Goal: Information Seeking & Learning: Learn about a topic

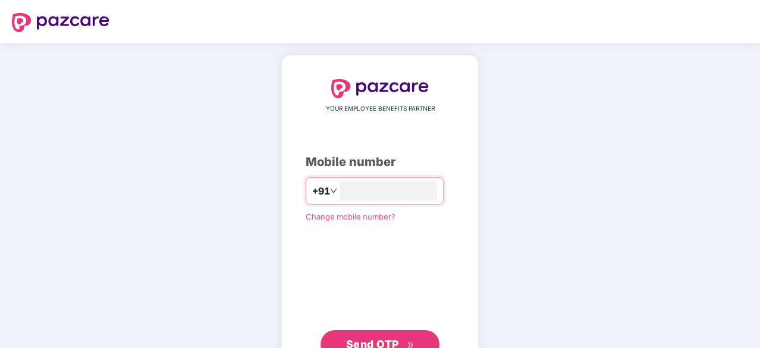
type input "**********"
click at [380, 342] on span "Send OTP" at bounding box center [372, 343] width 53 height 12
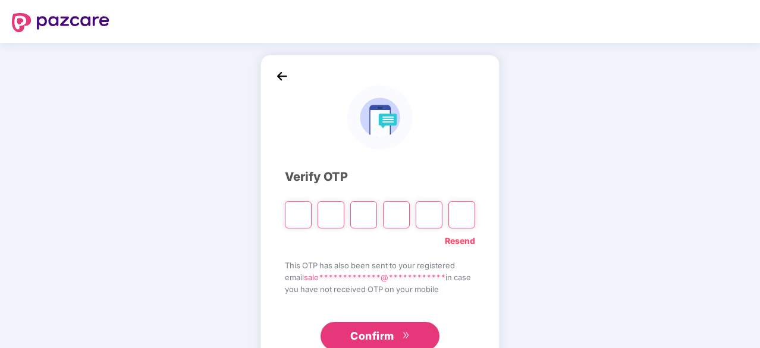
type input "*"
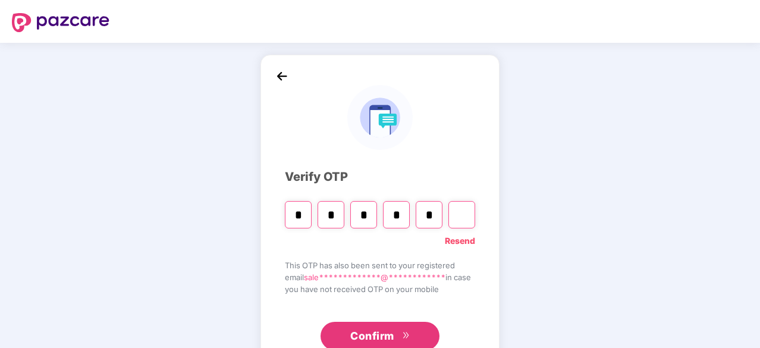
type input "*"
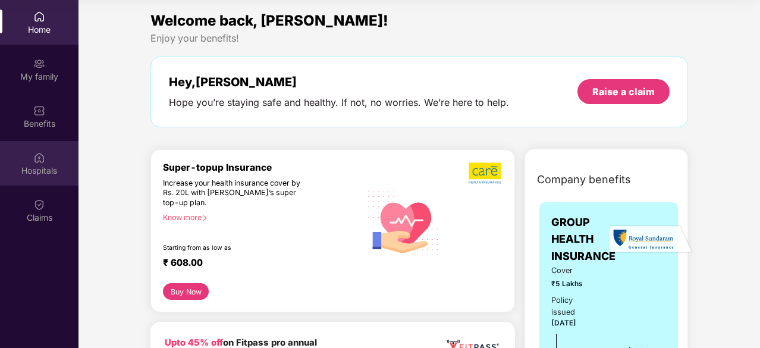
click at [48, 162] on div "Hospitals" at bounding box center [39, 163] width 79 height 45
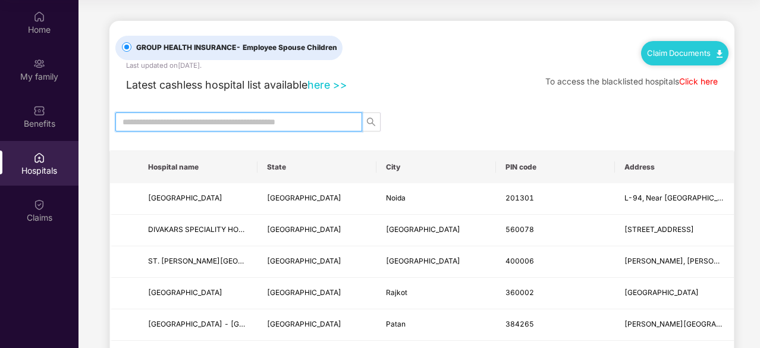
click at [237, 123] on input "text" at bounding box center [234, 121] width 223 height 13
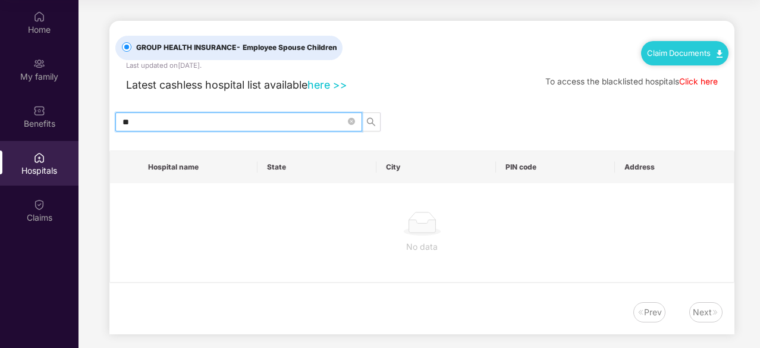
type input "*"
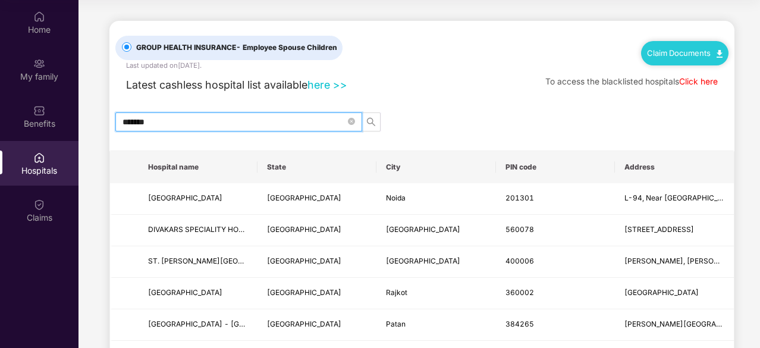
type input "*******"
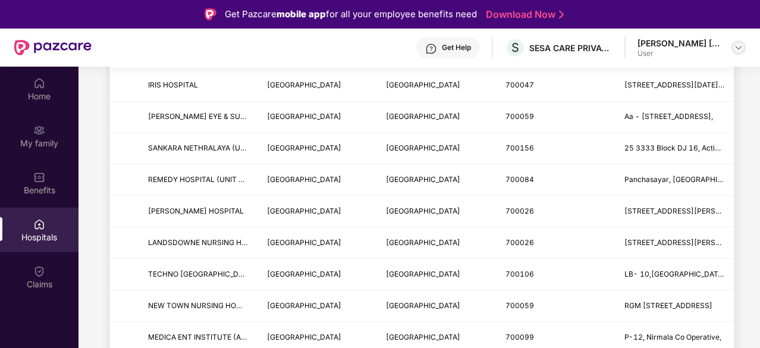
click at [737, 45] on img at bounding box center [739, 48] width 10 height 10
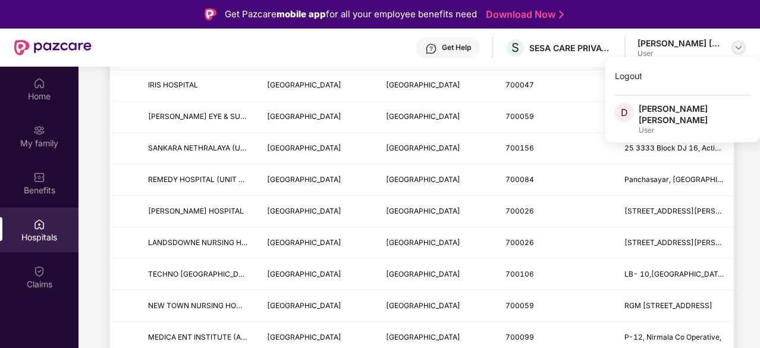
click at [737, 45] on img at bounding box center [739, 48] width 10 height 10
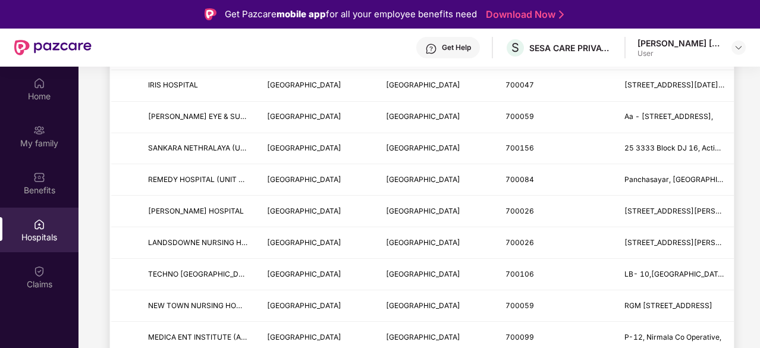
click at [48, 230] on div "Hospitals" at bounding box center [39, 230] width 79 height 45
click at [42, 186] on div "Benefits" at bounding box center [39, 190] width 79 height 12
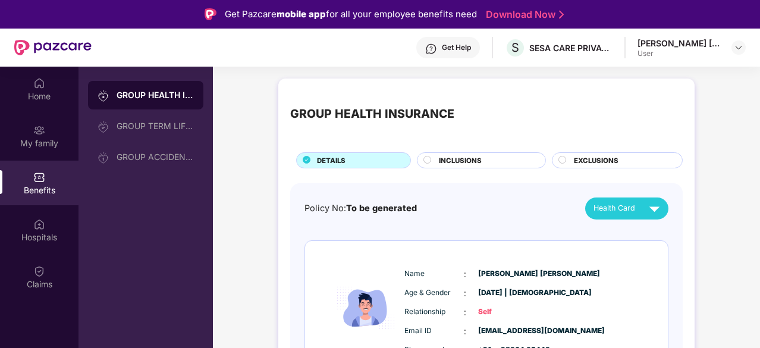
scroll to position [67, 0]
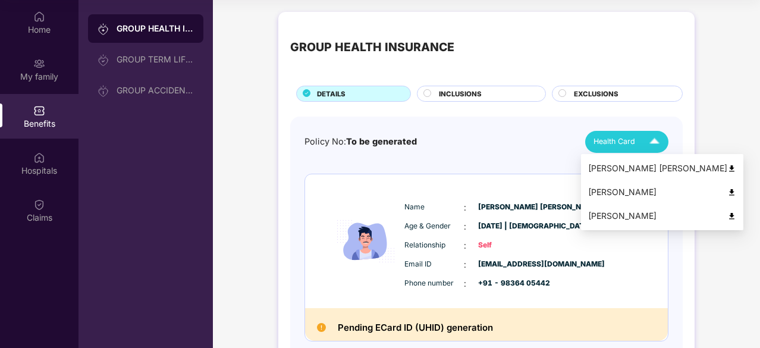
click at [596, 191] on div "[PERSON_NAME]" at bounding box center [663, 192] width 148 height 13
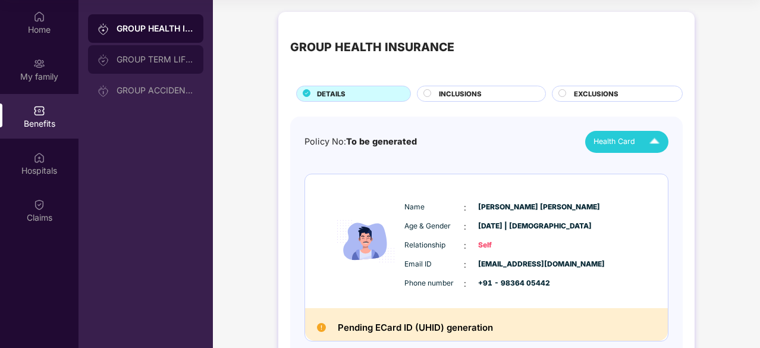
click at [140, 62] on div "GROUP TERM LIFE INSURANCE" at bounding box center [155, 60] width 77 height 10
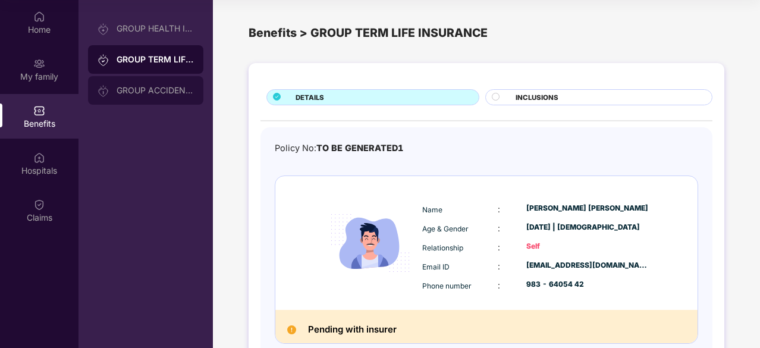
click at [144, 89] on div "GROUP ACCIDENTAL INSURANCE" at bounding box center [155, 91] width 77 height 10
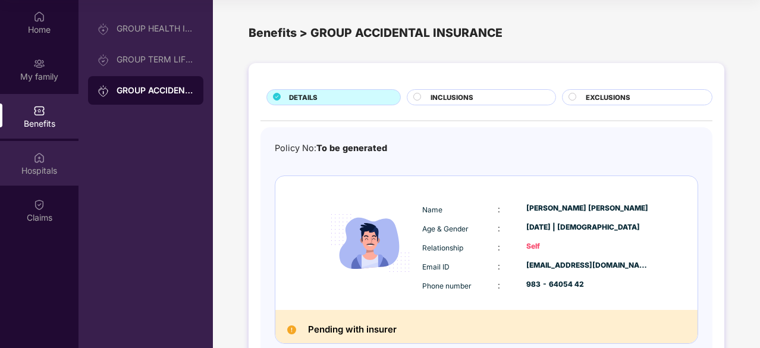
click at [33, 165] on div "Hospitals" at bounding box center [39, 171] width 79 height 12
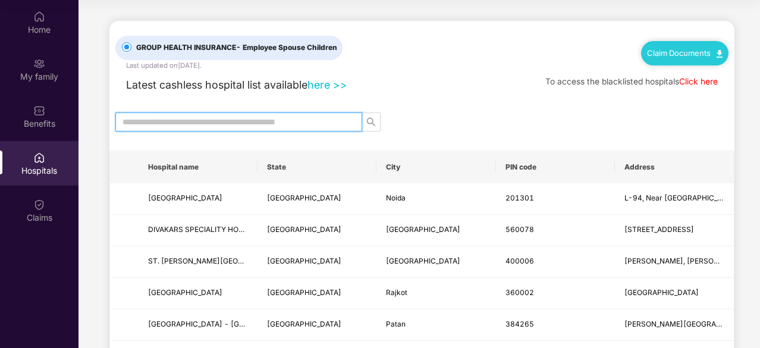
click at [176, 115] on input "text" at bounding box center [234, 121] width 223 height 13
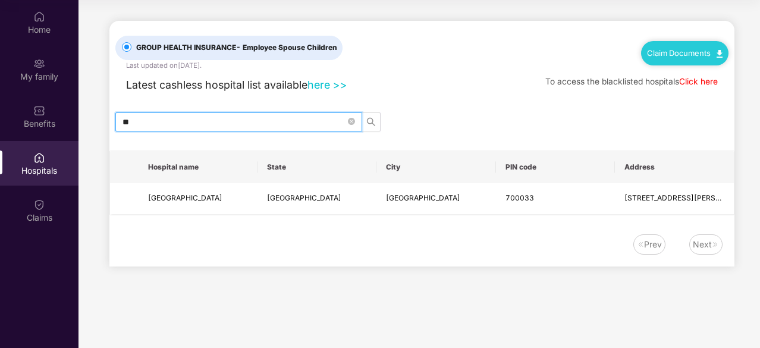
type input "*"
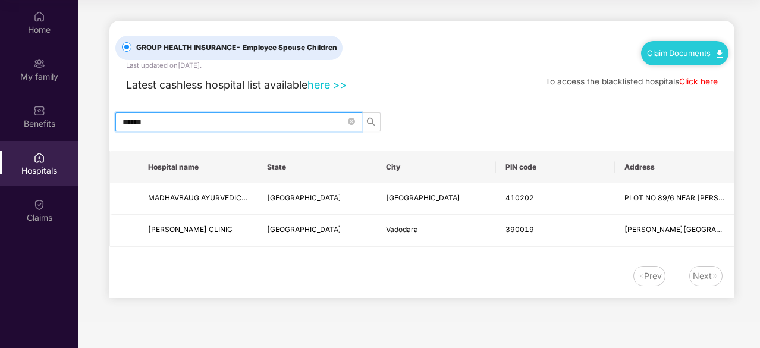
click at [162, 115] on input "******" at bounding box center [234, 121] width 223 height 13
type input "*"
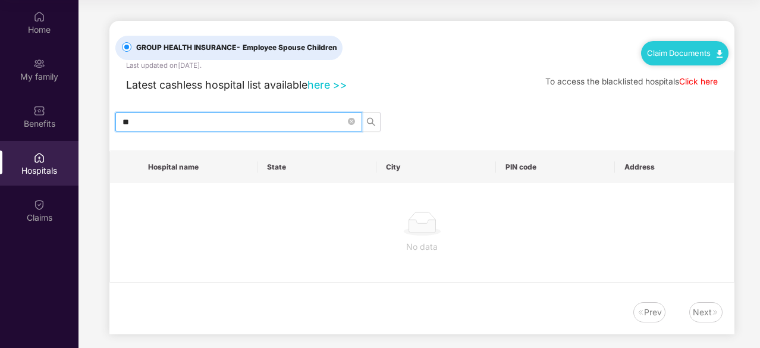
type input "*"
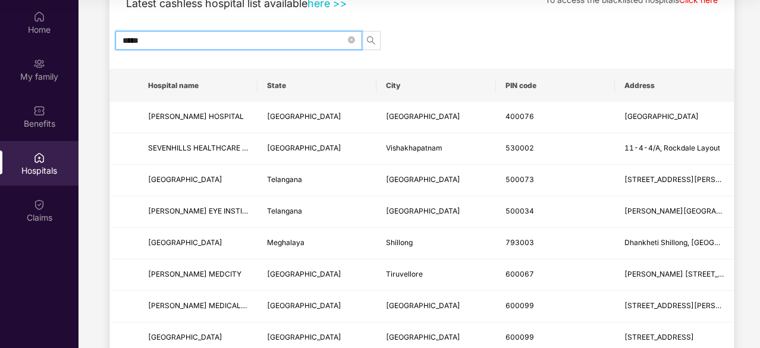
scroll to position [0, 0]
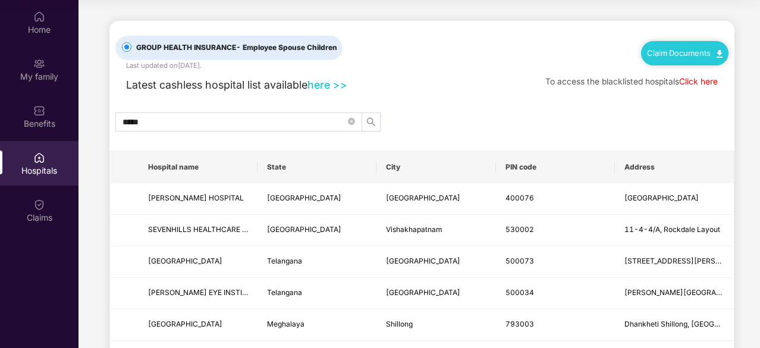
click at [702, 77] on link "Click here" at bounding box center [699, 82] width 39 height 10
click at [207, 123] on input "*****" at bounding box center [234, 121] width 223 height 13
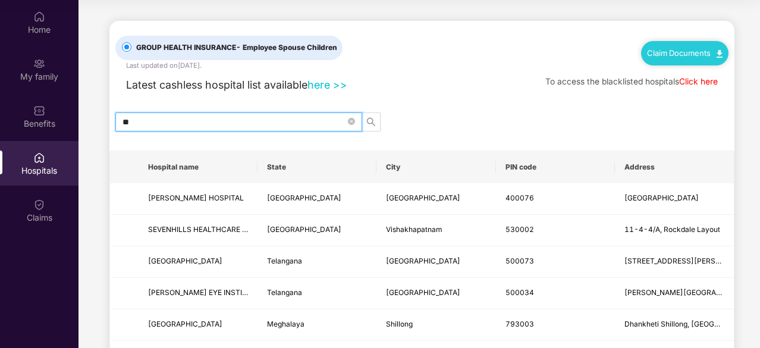
type input "*"
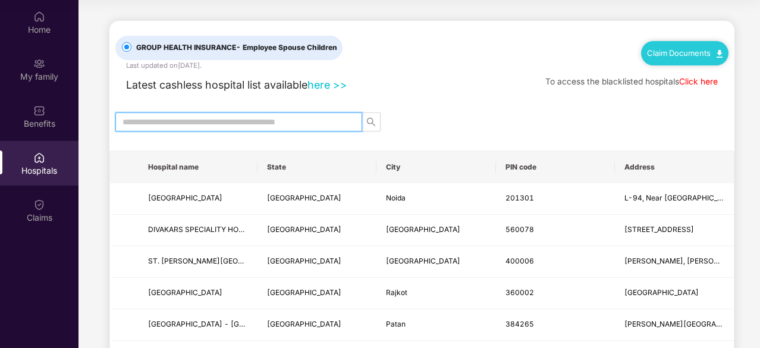
paste input "**********"
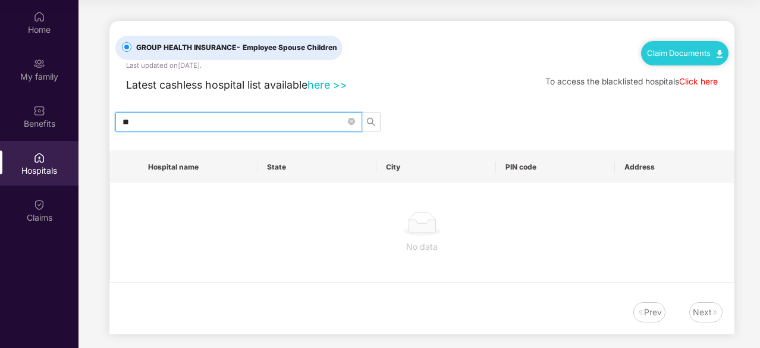
type input "*"
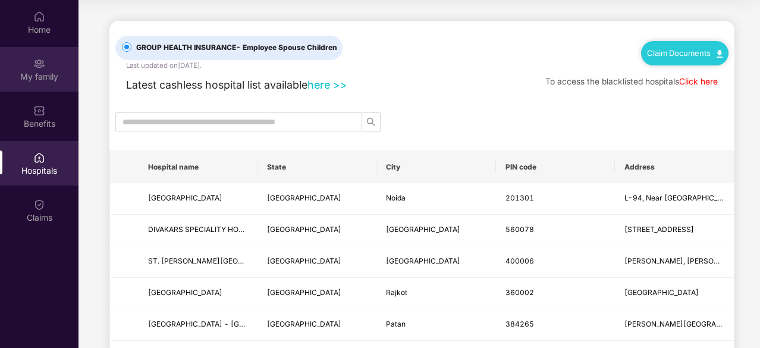
click at [53, 79] on div "My family" at bounding box center [39, 77] width 79 height 12
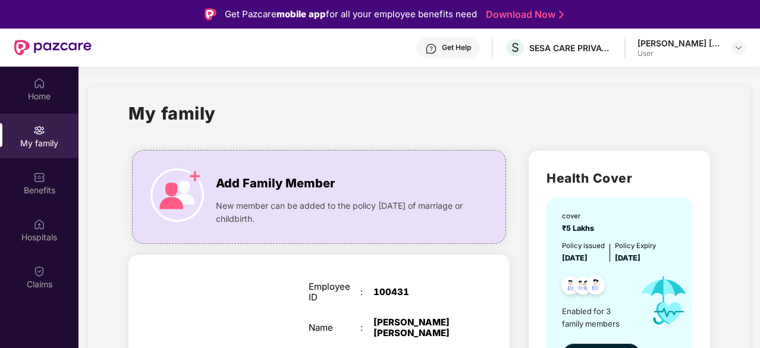
scroll to position [67, 0]
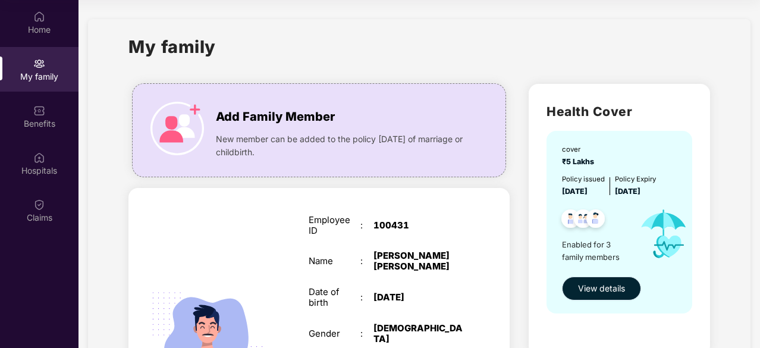
click at [588, 284] on span "View details" at bounding box center [601, 288] width 47 height 13
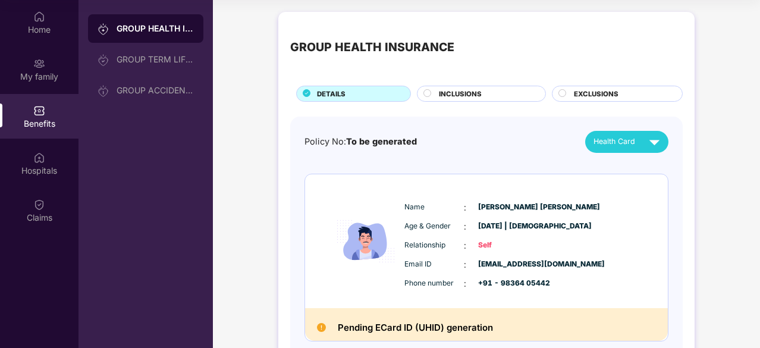
click at [505, 95] on div "INCLUSIONS" at bounding box center [486, 95] width 107 height 12
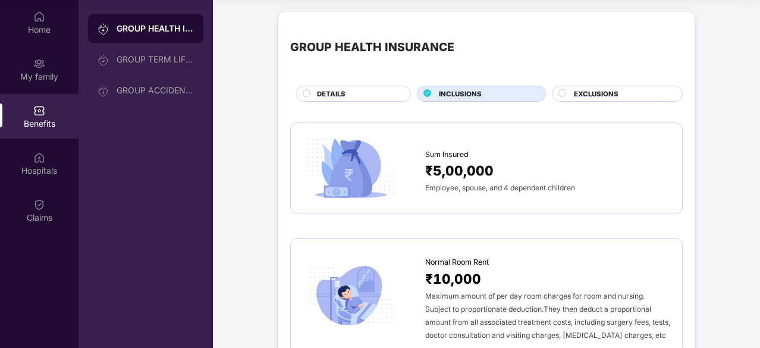
click at [596, 89] on span "EXCLUSIONS" at bounding box center [596, 94] width 45 height 11
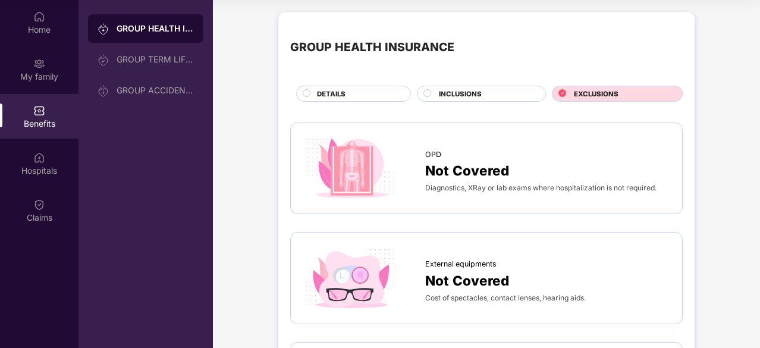
click at [488, 98] on div "INCLUSIONS" at bounding box center [486, 95] width 107 height 12
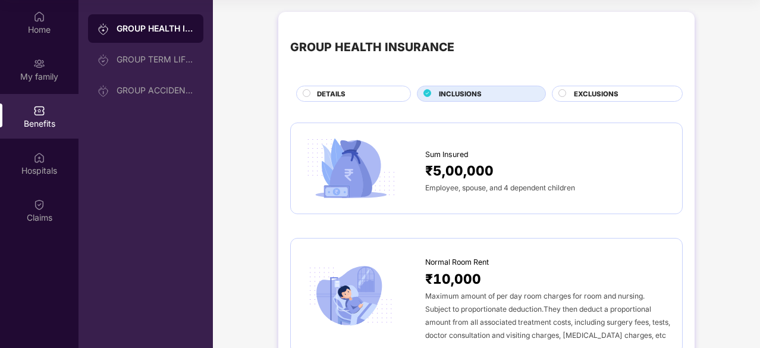
click at [348, 92] on div "DETAILS" at bounding box center [357, 95] width 93 height 12
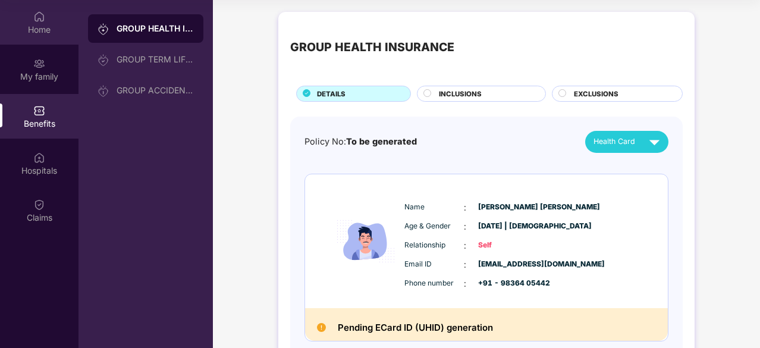
click at [43, 19] on img at bounding box center [39, 17] width 12 height 12
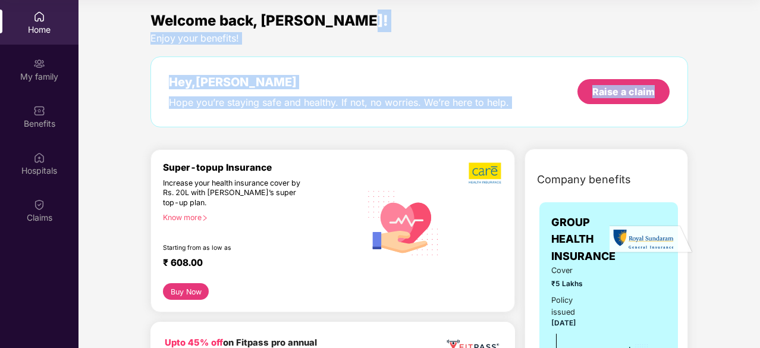
drag, startPoint x: 755, startPoint y: 9, endPoint x: 761, endPoint y: 57, distance: 48.6
click at [760, 57] on html "Get Pazcare mobile app for all your employee benefits need Download Now Get Hel…" at bounding box center [380, 107] width 760 height 348
click at [647, 14] on div "Welcome back, [PERSON_NAME]!" at bounding box center [420, 21] width 538 height 23
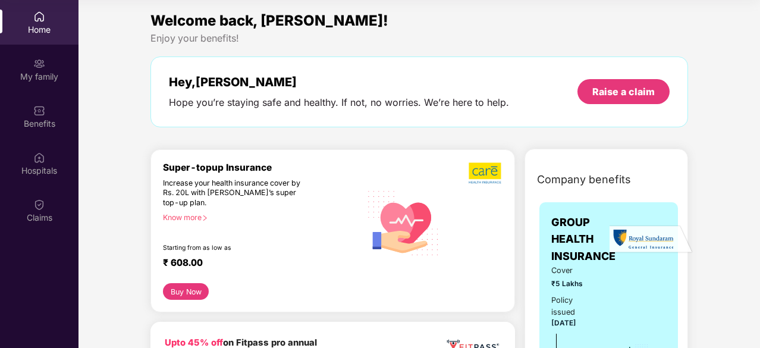
click at [371, 95] on div "Hey, [PERSON_NAME] Hope you’re staying safe and healthy. If not, no worries. We…" at bounding box center [339, 92] width 340 height 34
